Goal: Information Seeking & Learning: Learn about a topic

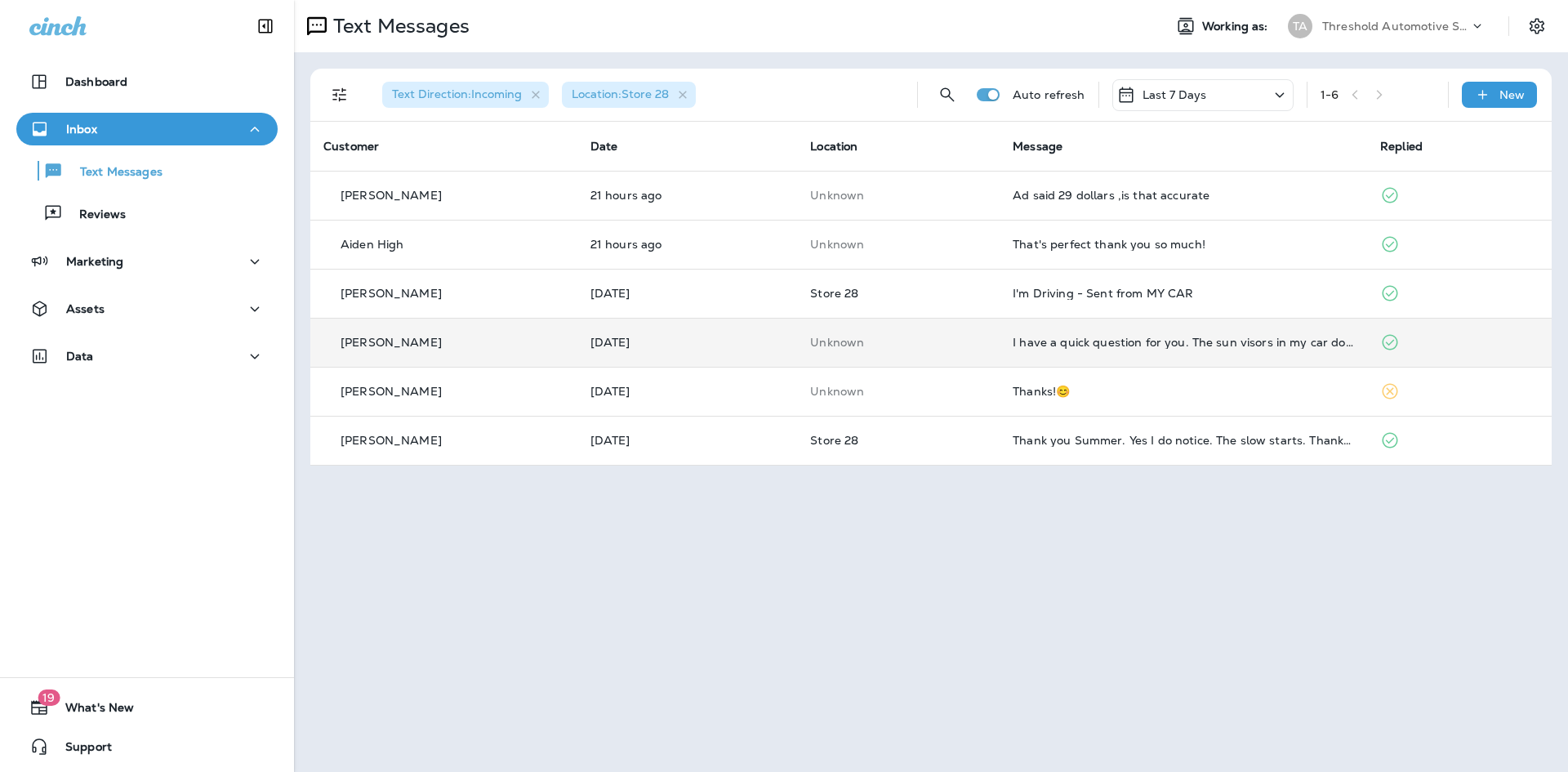
click at [1321, 332] on td "I have a quick question for you. The sun visors in my car don't work very well.…" at bounding box center [1183, 342] width 368 height 49
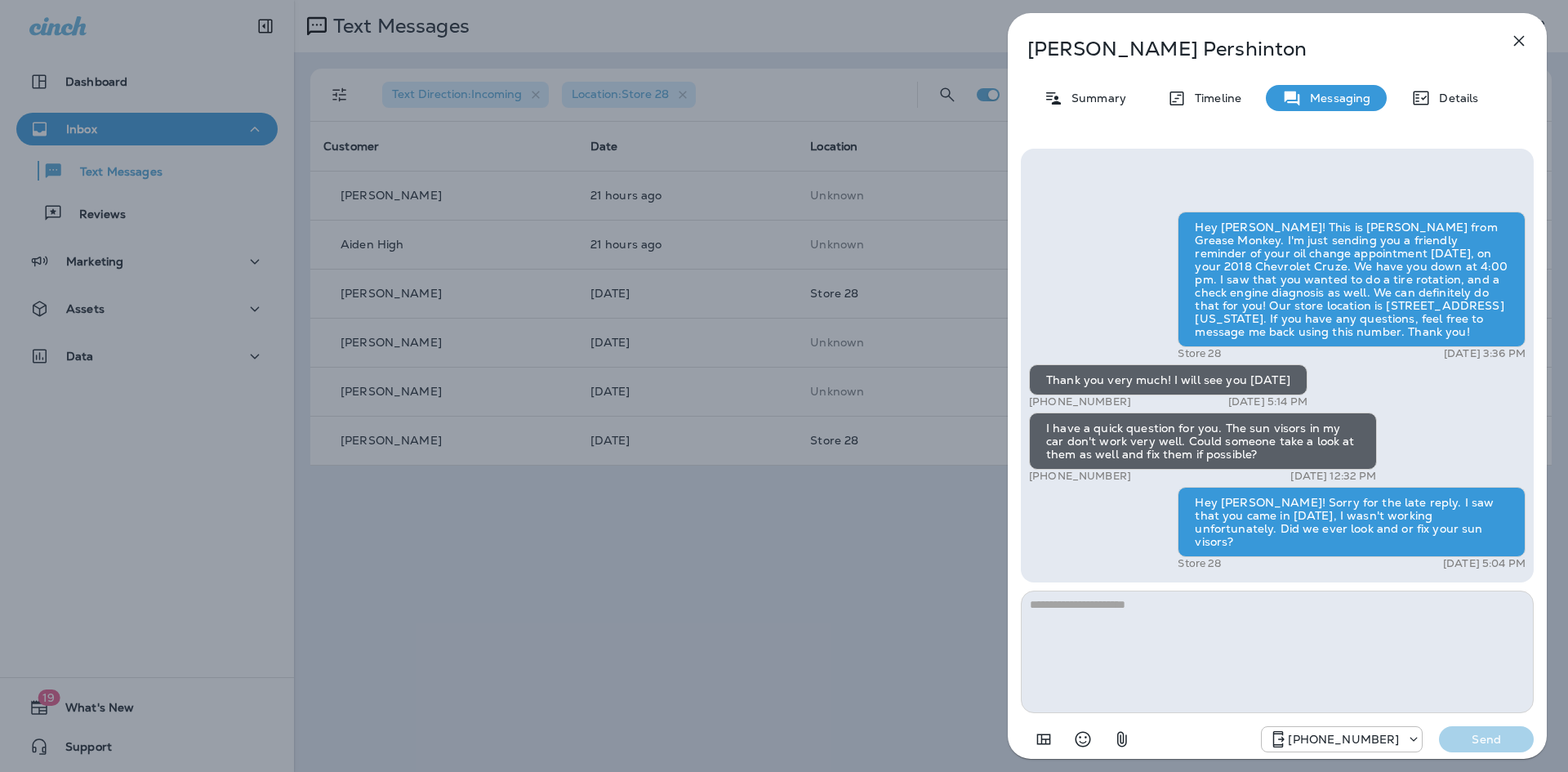
click at [829, 587] on div "[PERSON_NAME] Summary Timeline Messaging Details Hey [PERSON_NAME]! This is [PE…" at bounding box center [784, 386] width 1568 height 772
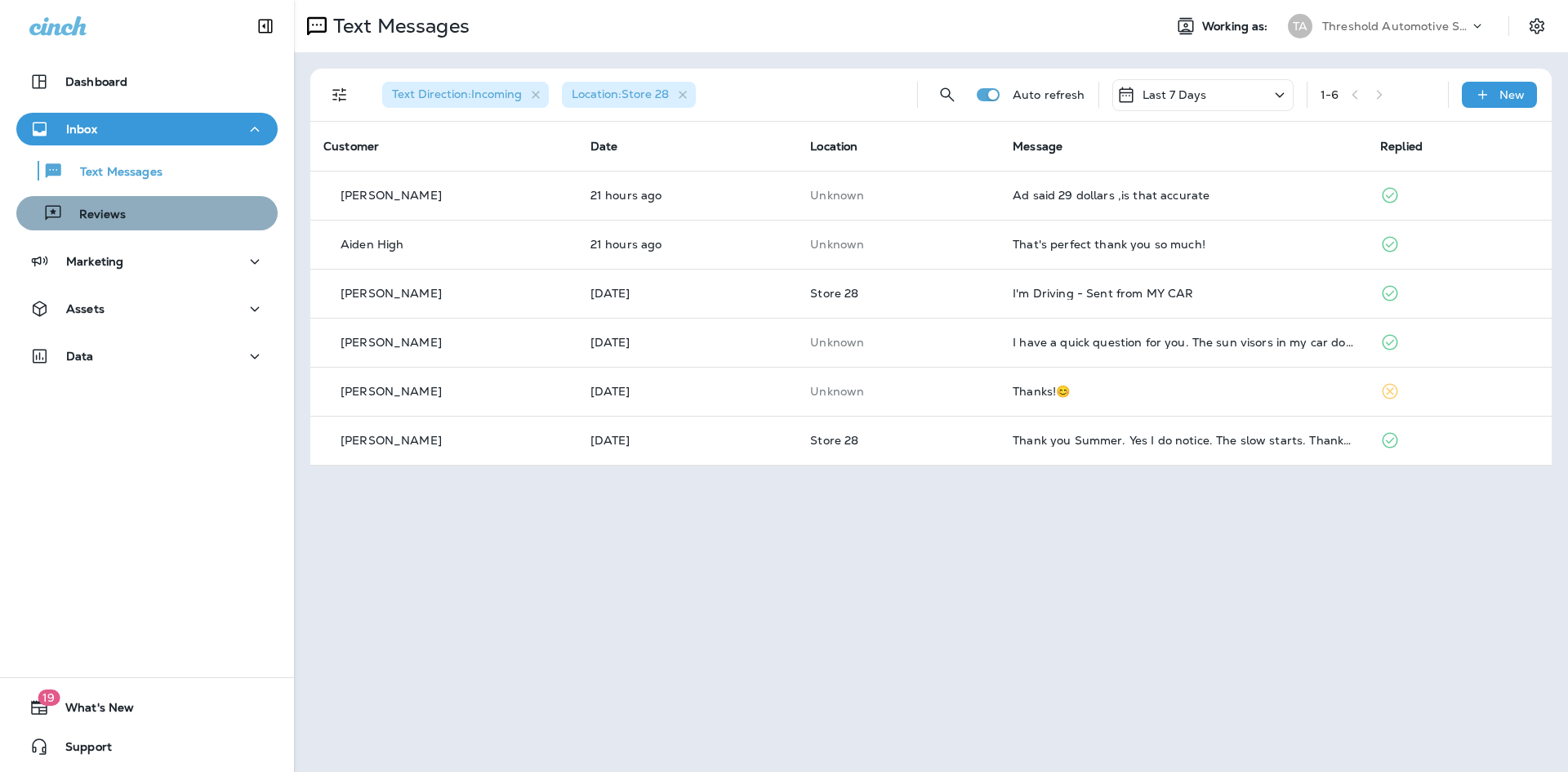
click at [186, 209] on div "Reviews" at bounding box center [147, 213] width 248 height 25
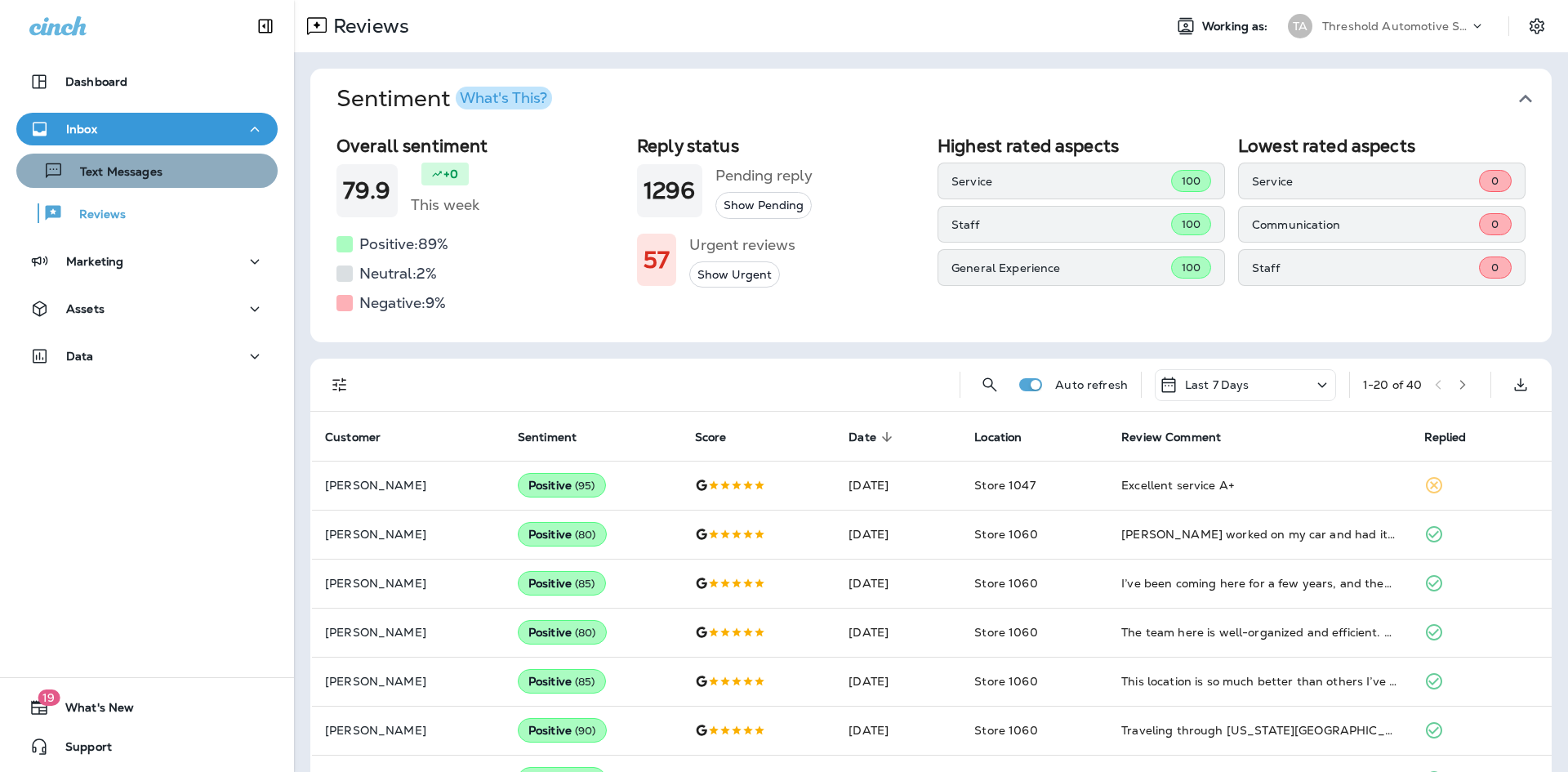
click at [179, 177] on div "Text Messages" at bounding box center [147, 170] width 248 height 25
